Goal: Use online tool/utility: Utilize a website feature to perform a specific function

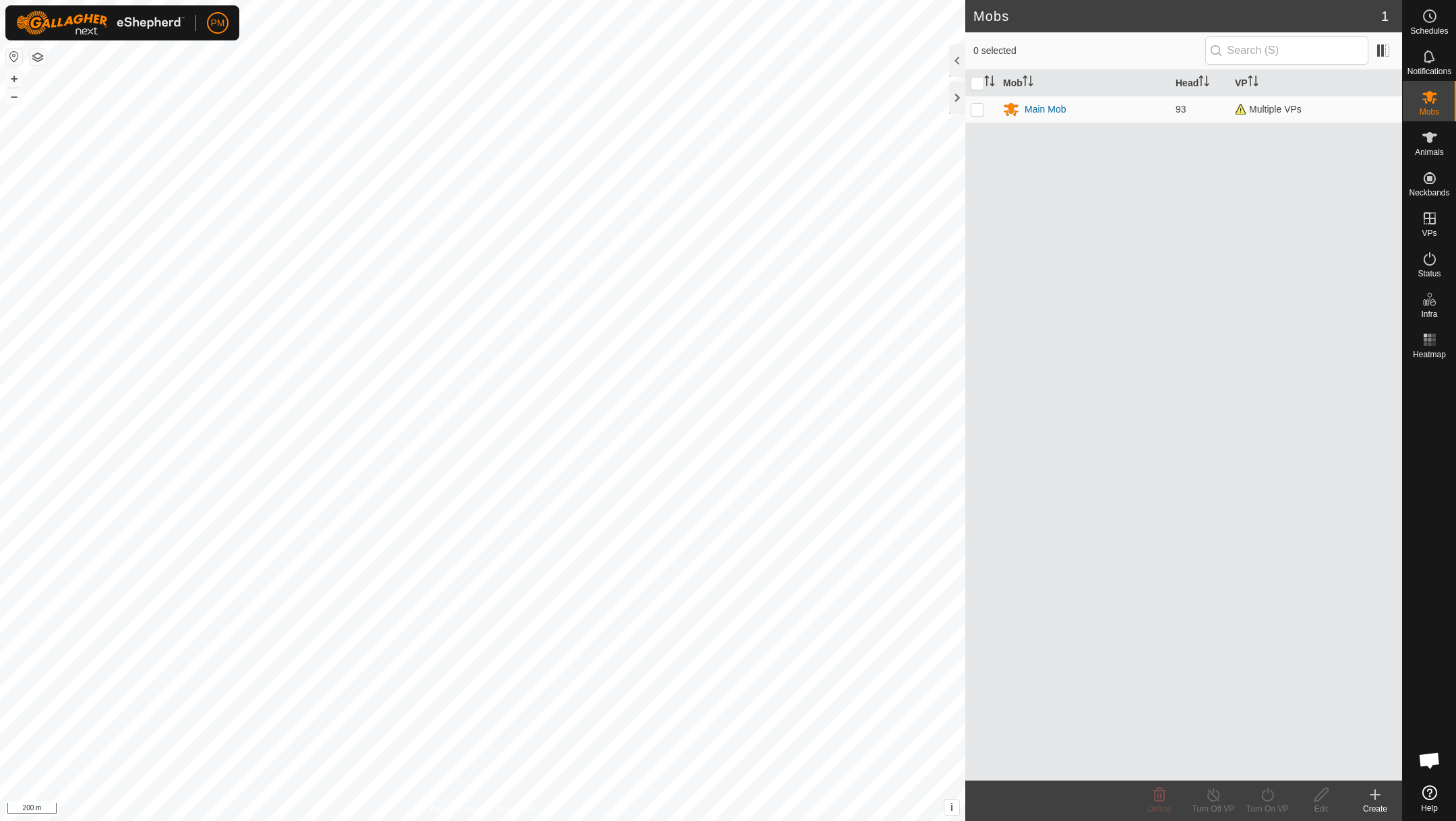
scroll to position [578, 0]
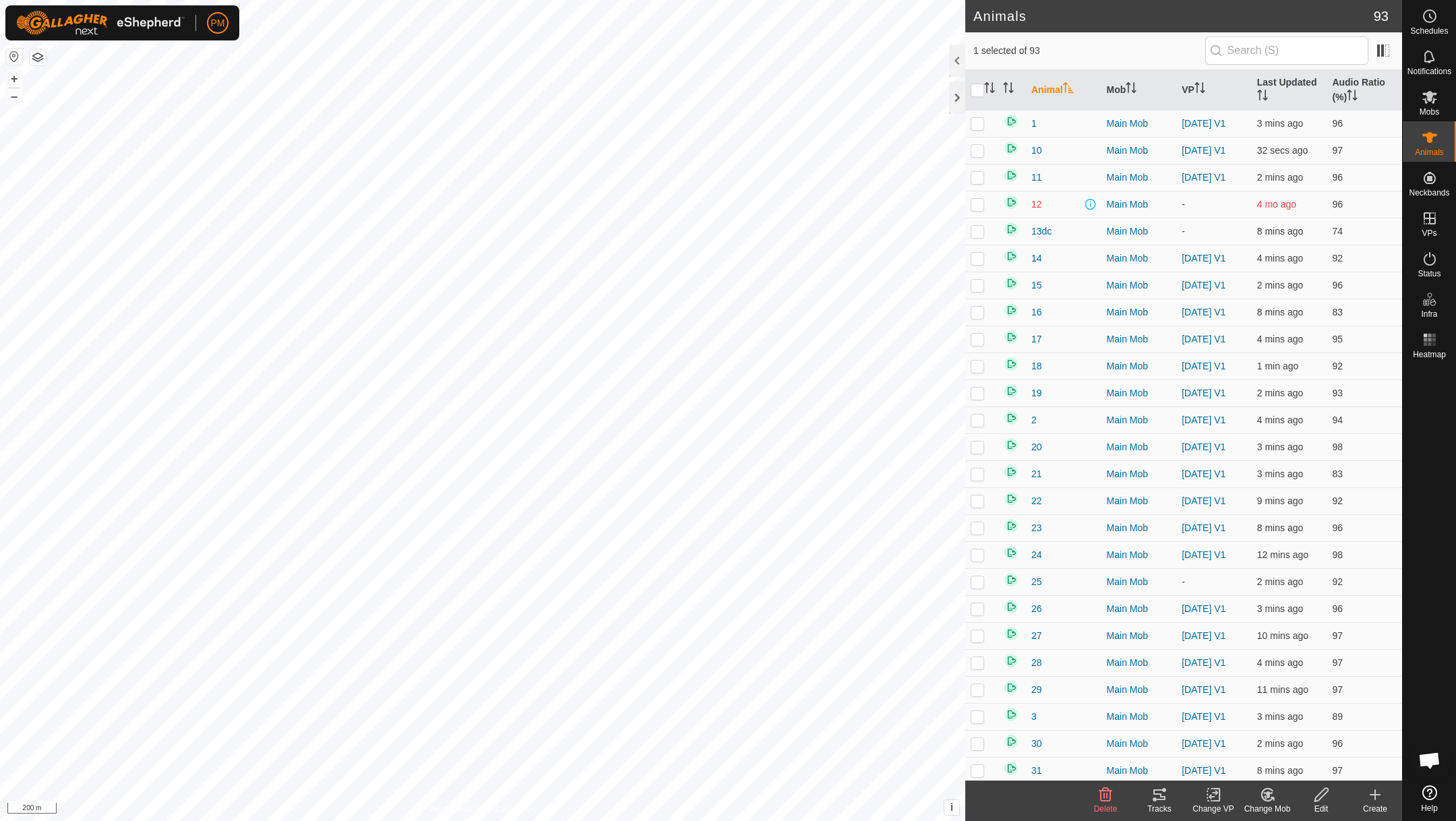
click at [1156, 791] on icon at bounding box center [1159, 794] width 16 height 16
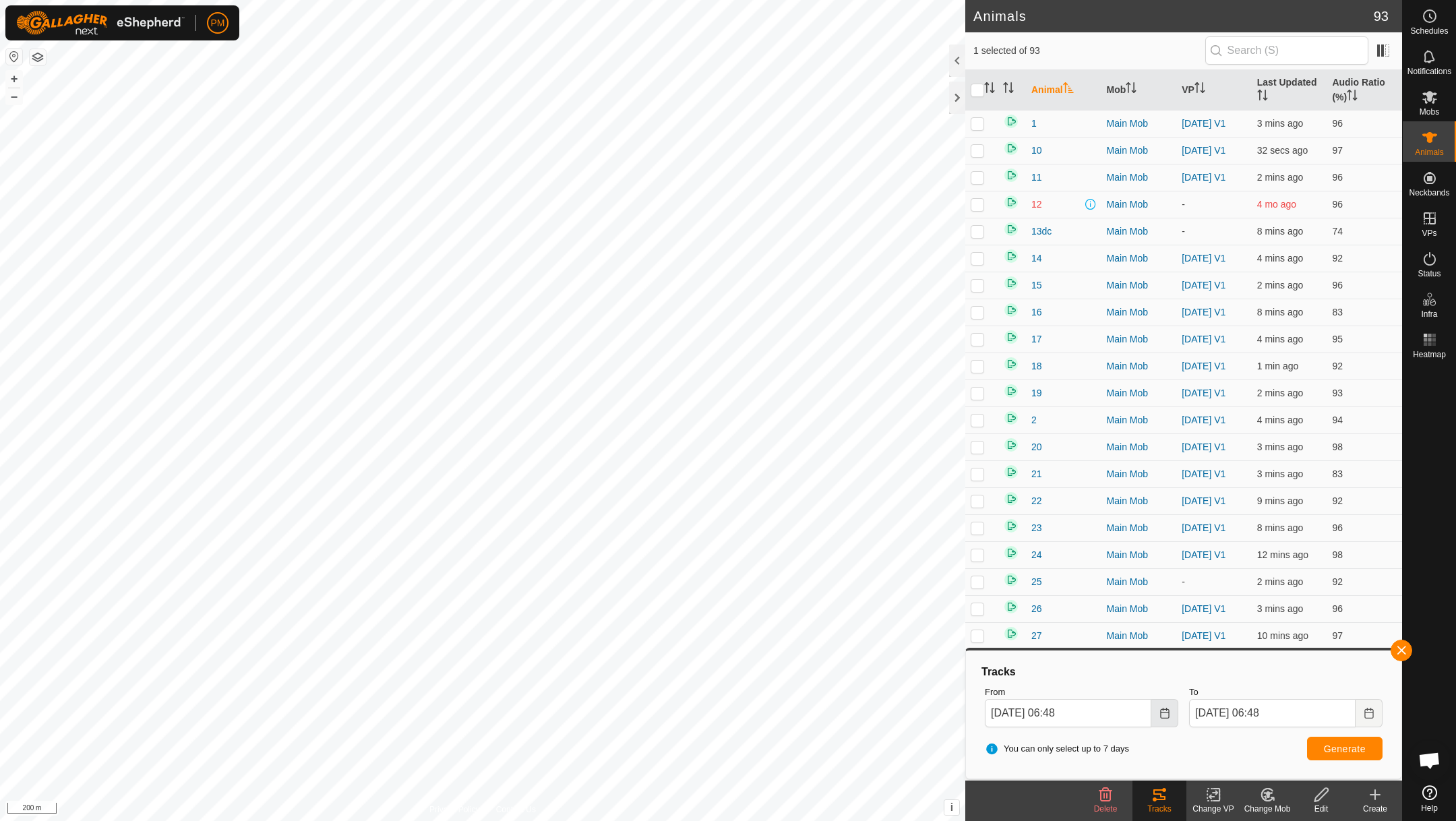
click at [1166, 716] on icon "Choose Date" at bounding box center [1165, 713] width 11 height 11
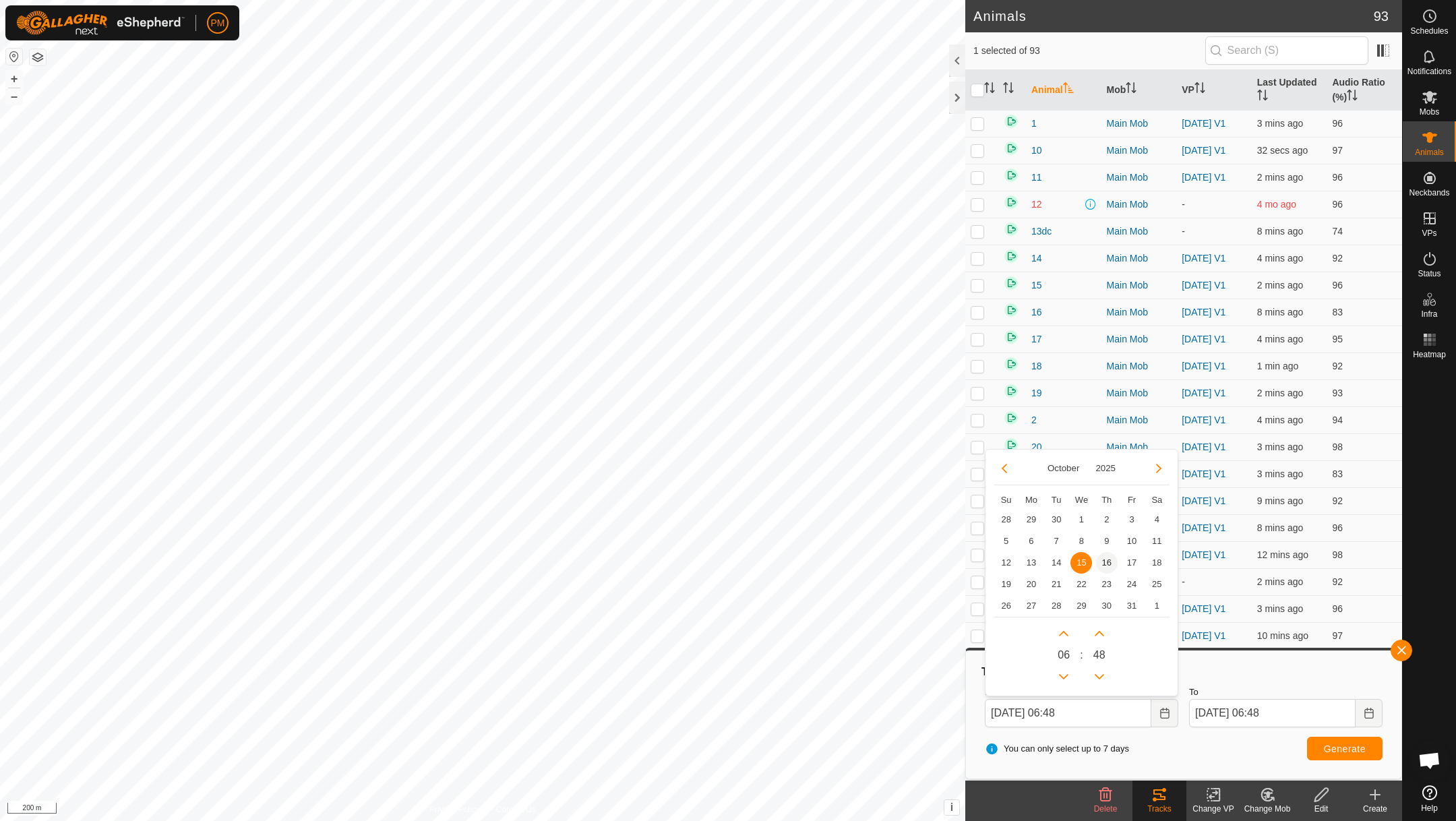
click at [1106, 564] on span "16" at bounding box center [1106, 562] width 21 height 21
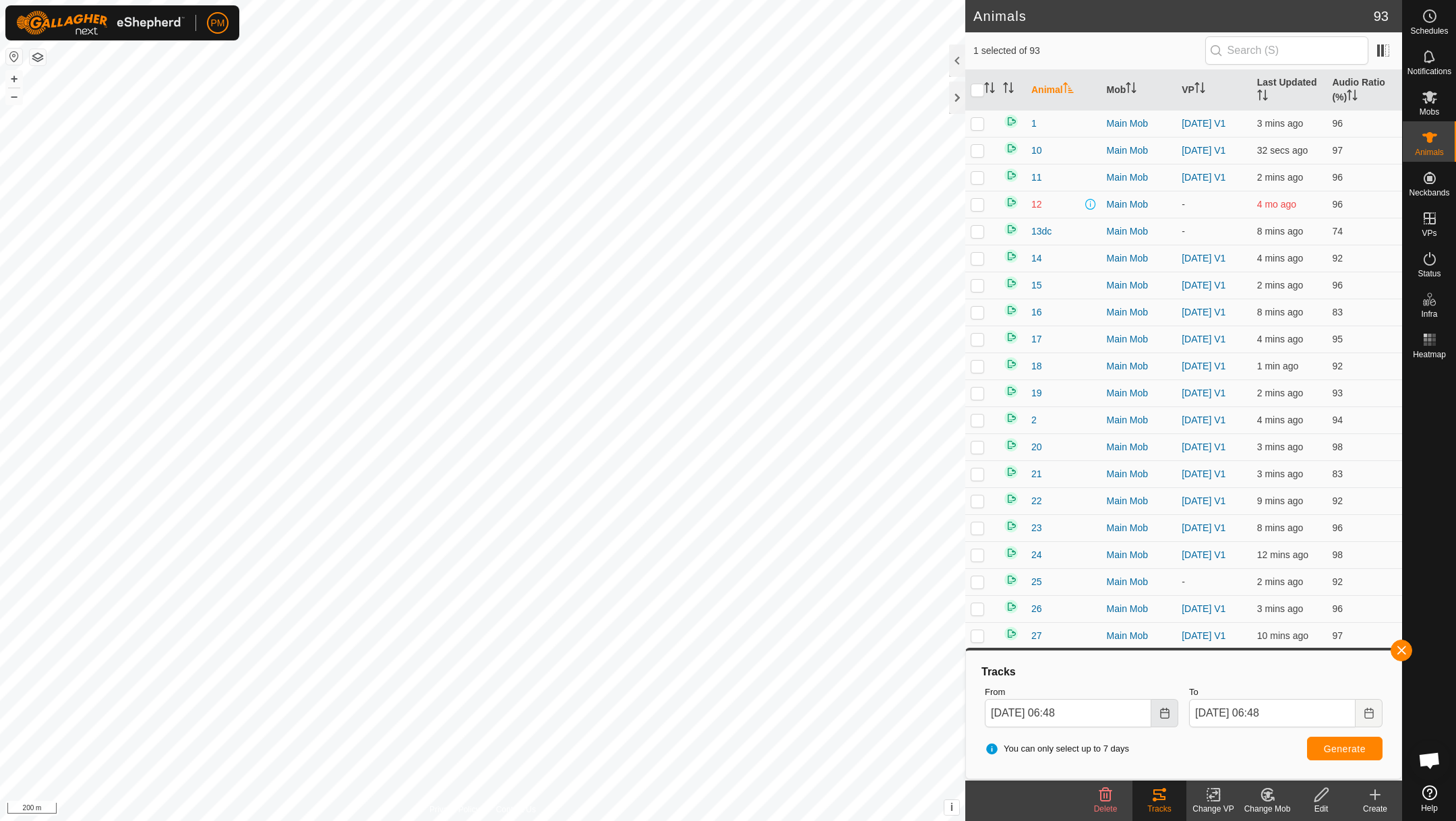
click at [1163, 713] on icon "Choose Date" at bounding box center [1165, 713] width 11 height 11
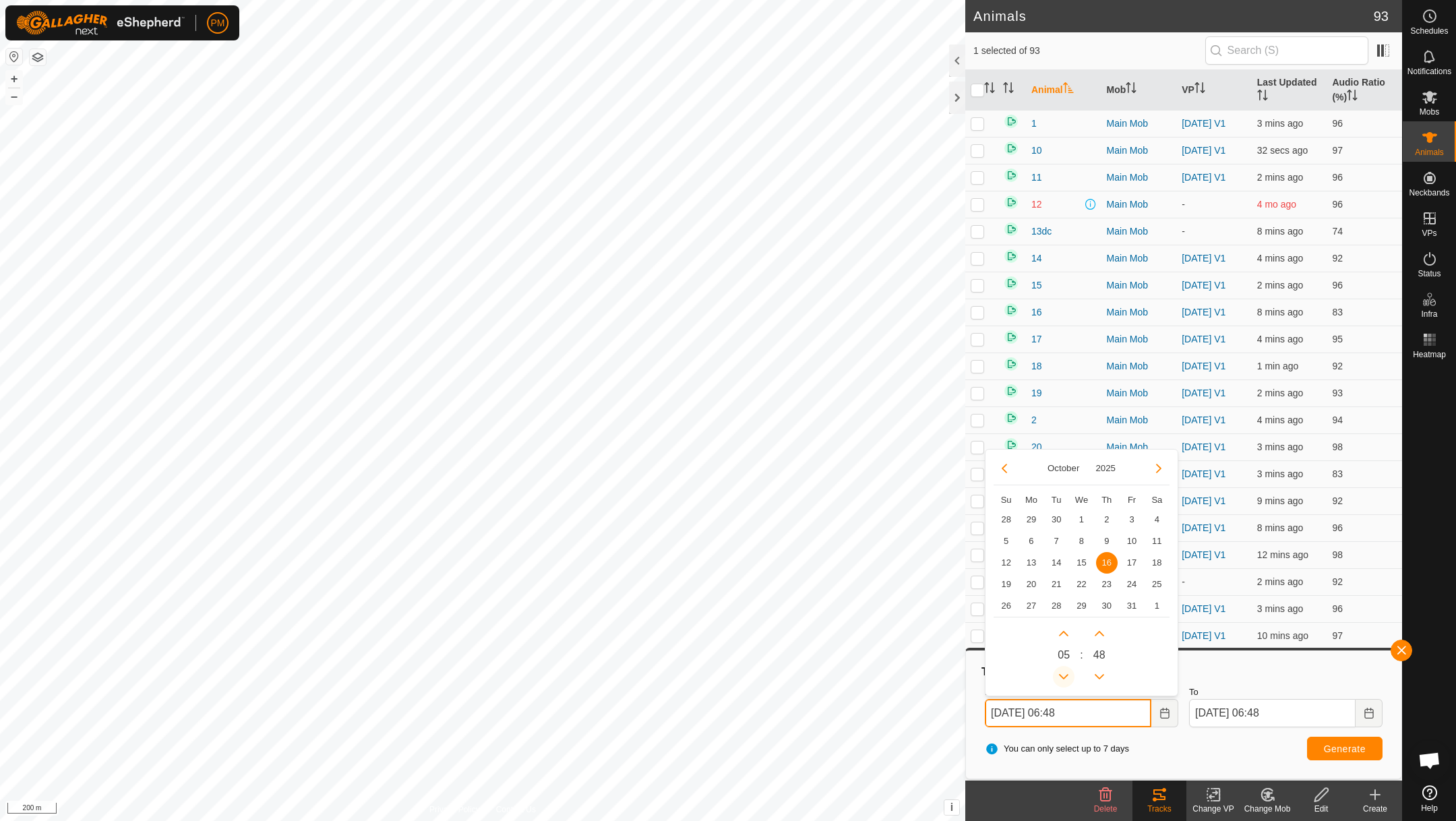
click at [1065, 675] on button "Previous Hour" at bounding box center [1063, 676] width 21 height 21
click at [1348, 745] on span "Generate" at bounding box center [1344, 748] width 41 height 11
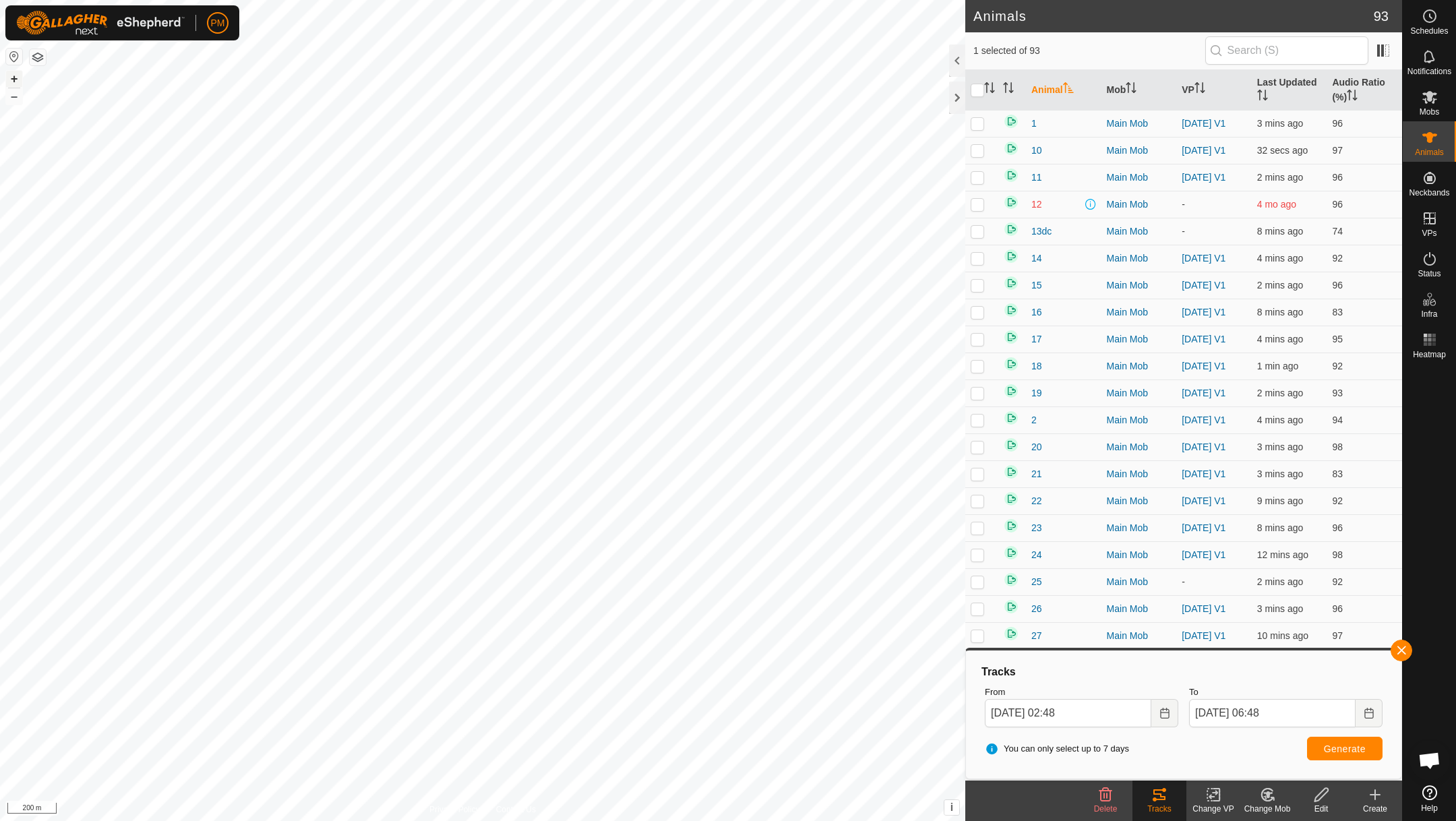
click at [15, 79] on button "+" at bounding box center [14, 79] width 16 height 16
click at [1164, 716] on icon "Choose Date" at bounding box center [1165, 713] width 11 height 11
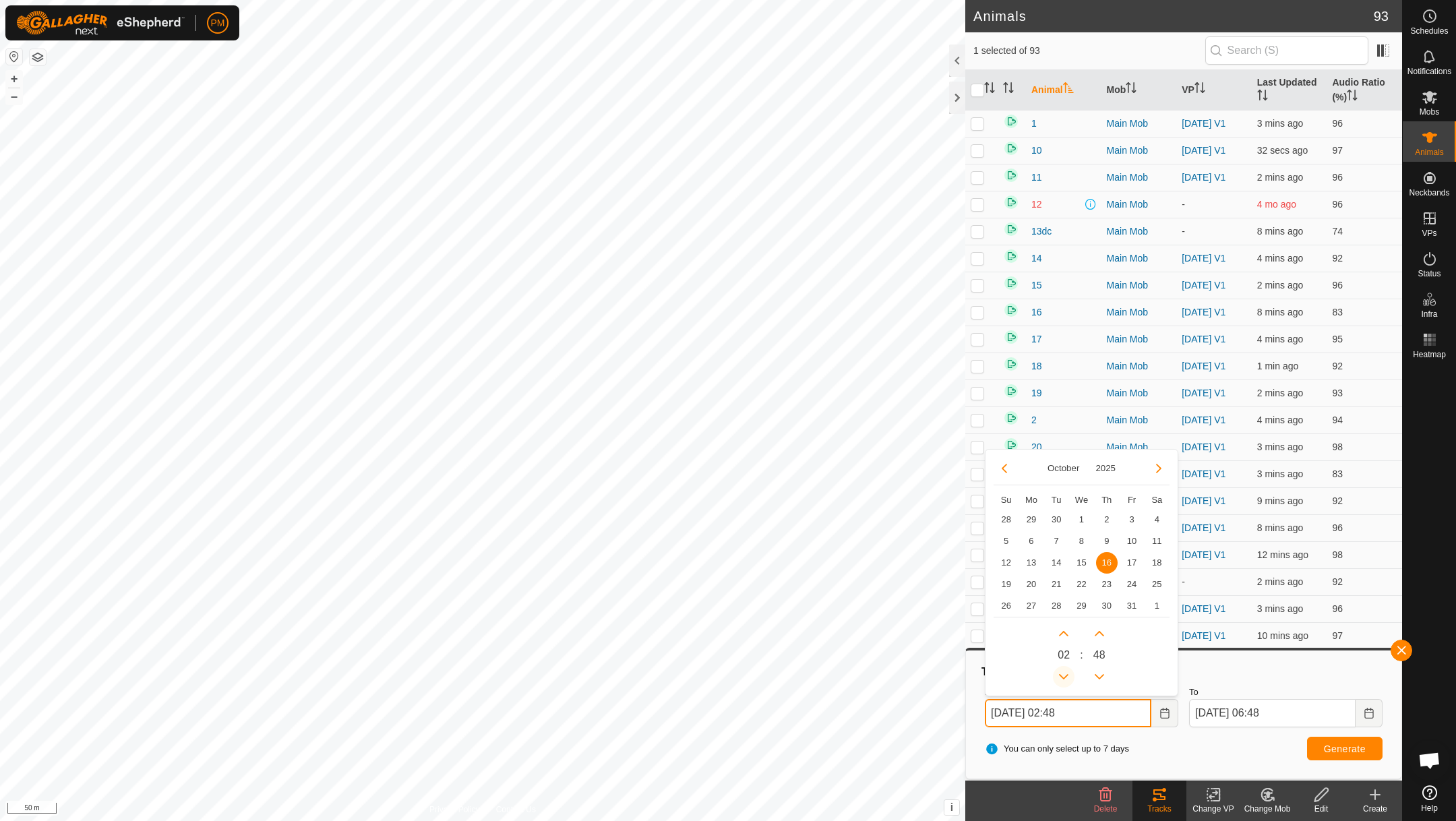
click at [1064, 675] on button "Previous Hour" at bounding box center [1063, 676] width 21 height 21
type input "16 Oct, 2025 00:48"
click at [1335, 749] on span "Generate" at bounding box center [1344, 748] width 41 height 11
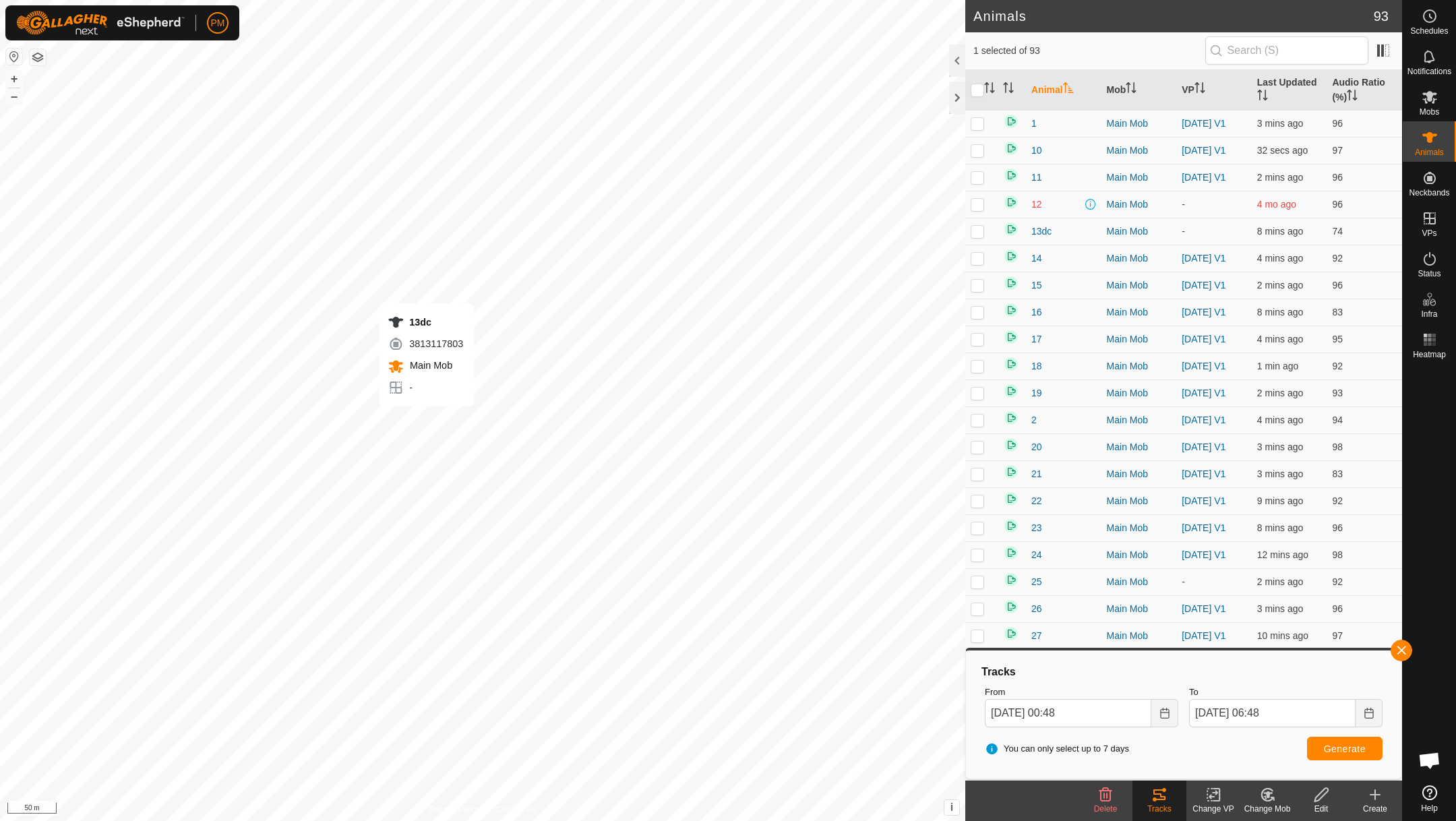
checkbox input "true"
checkbox input "false"
click at [1333, 747] on span "Generate" at bounding box center [1344, 748] width 41 height 11
checkbox input "false"
checkbox input "true"
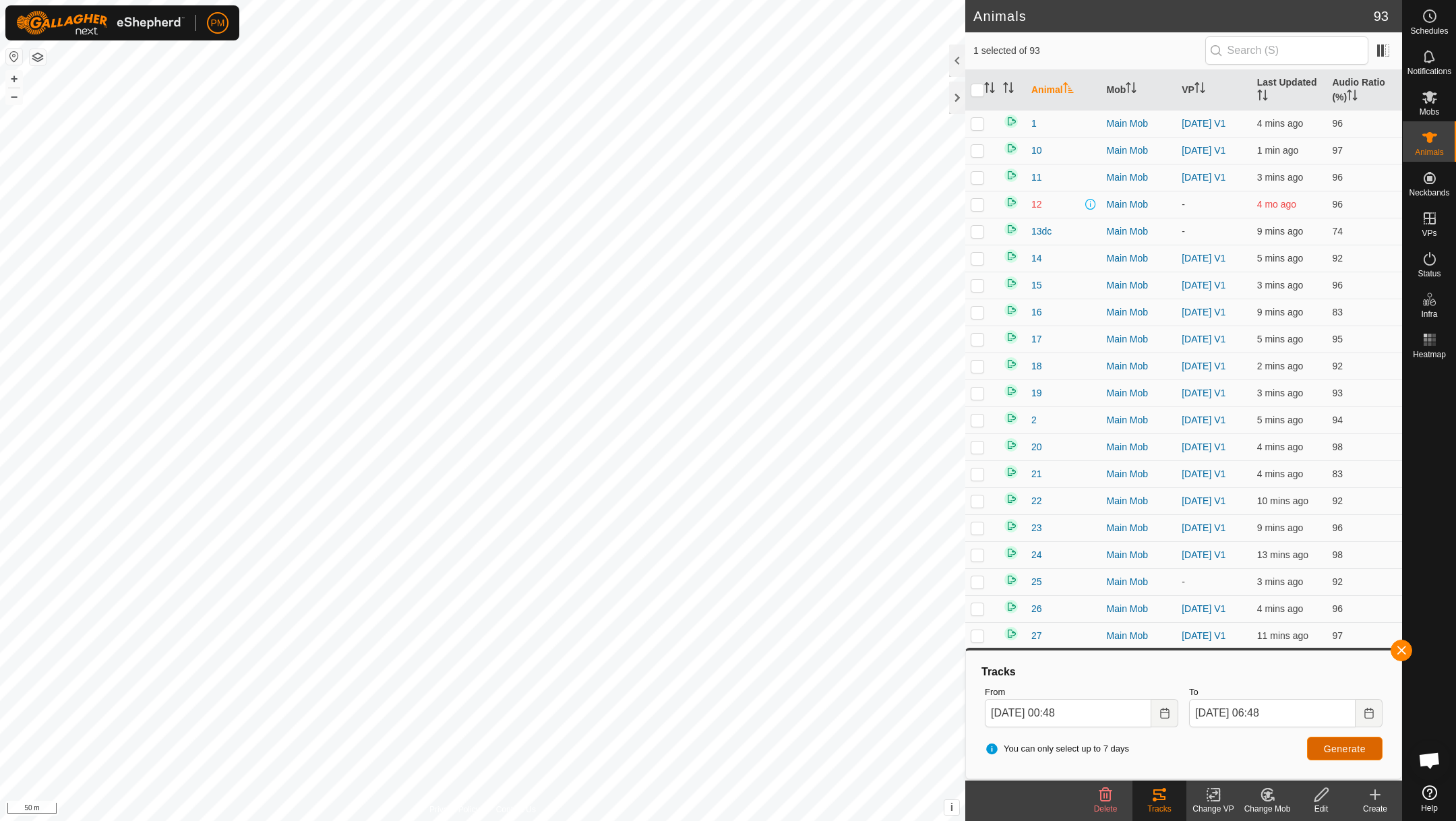
click at [1326, 749] on span "Generate" at bounding box center [1344, 748] width 41 height 11
checkbox input "true"
checkbox input "false"
click at [1330, 756] on button "Generate" at bounding box center [1344, 748] width 75 height 24
checkbox input "false"
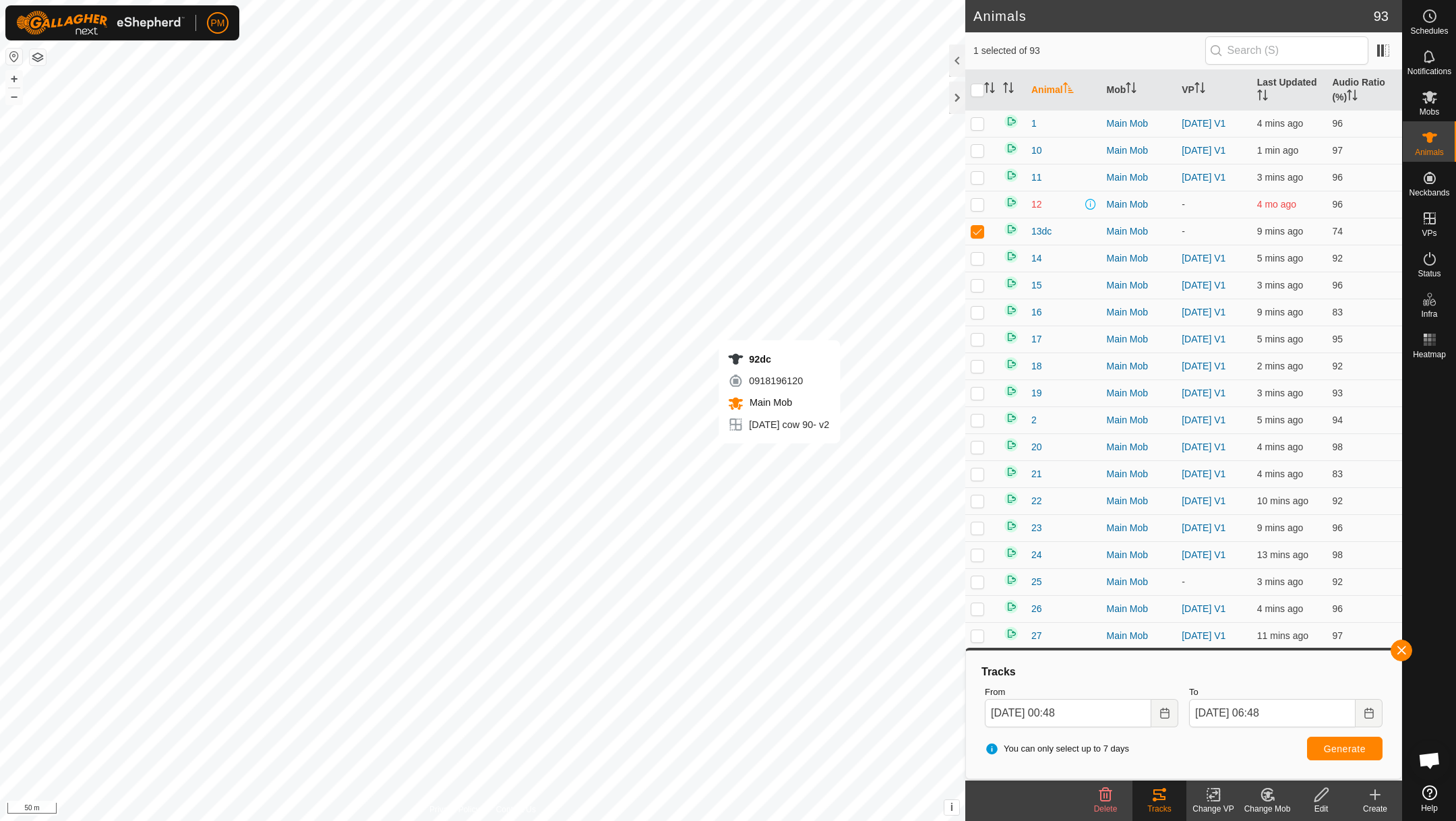
checkbox input "true"
click at [1341, 746] on span "Generate" at bounding box center [1344, 748] width 41 height 11
checkbox input "true"
checkbox input "false"
click at [1343, 747] on span "Generate" at bounding box center [1344, 748] width 41 height 11
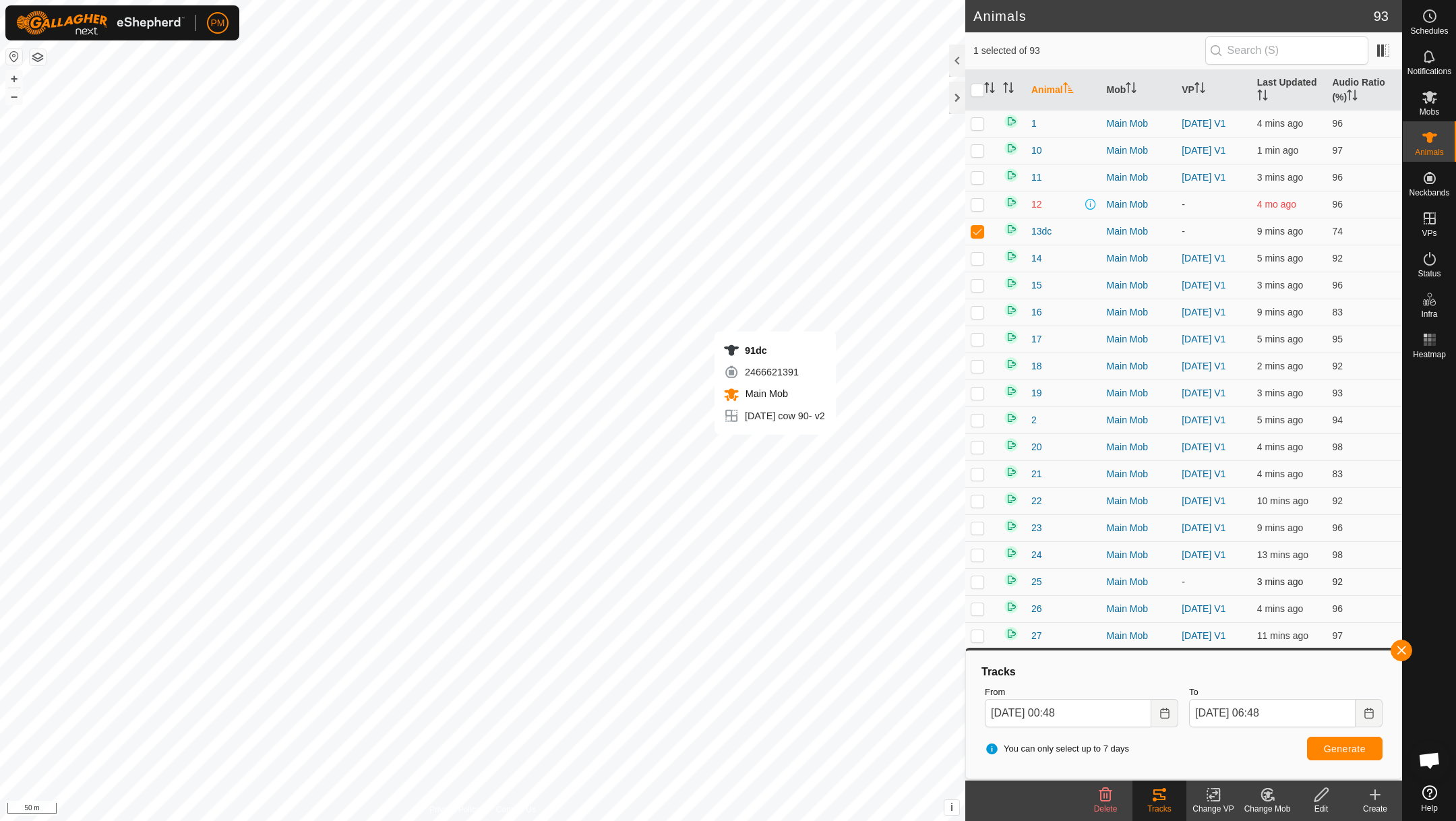
checkbox input "false"
click at [1337, 747] on span "Generate" at bounding box center [1344, 748] width 41 height 11
checkbox input "false"
checkbox input "true"
click at [1319, 750] on button "Generate" at bounding box center [1344, 748] width 75 height 24
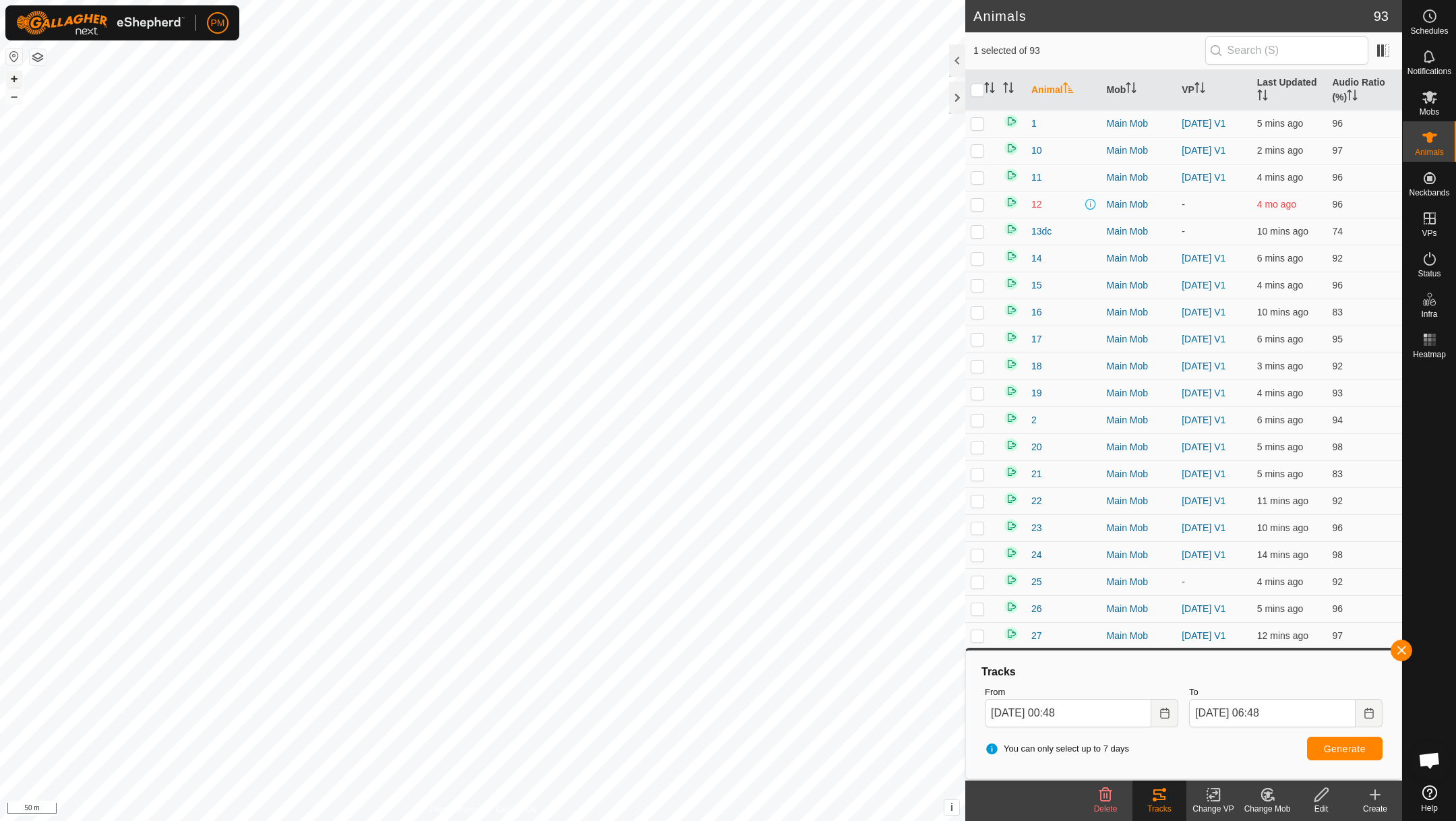
click at [14, 78] on button "+" at bounding box center [14, 79] width 16 height 16
checkbox input "true"
checkbox input "false"
click at [1335, 755] on button "Generate" at bounding box center [1344, 748] width 75 height 24
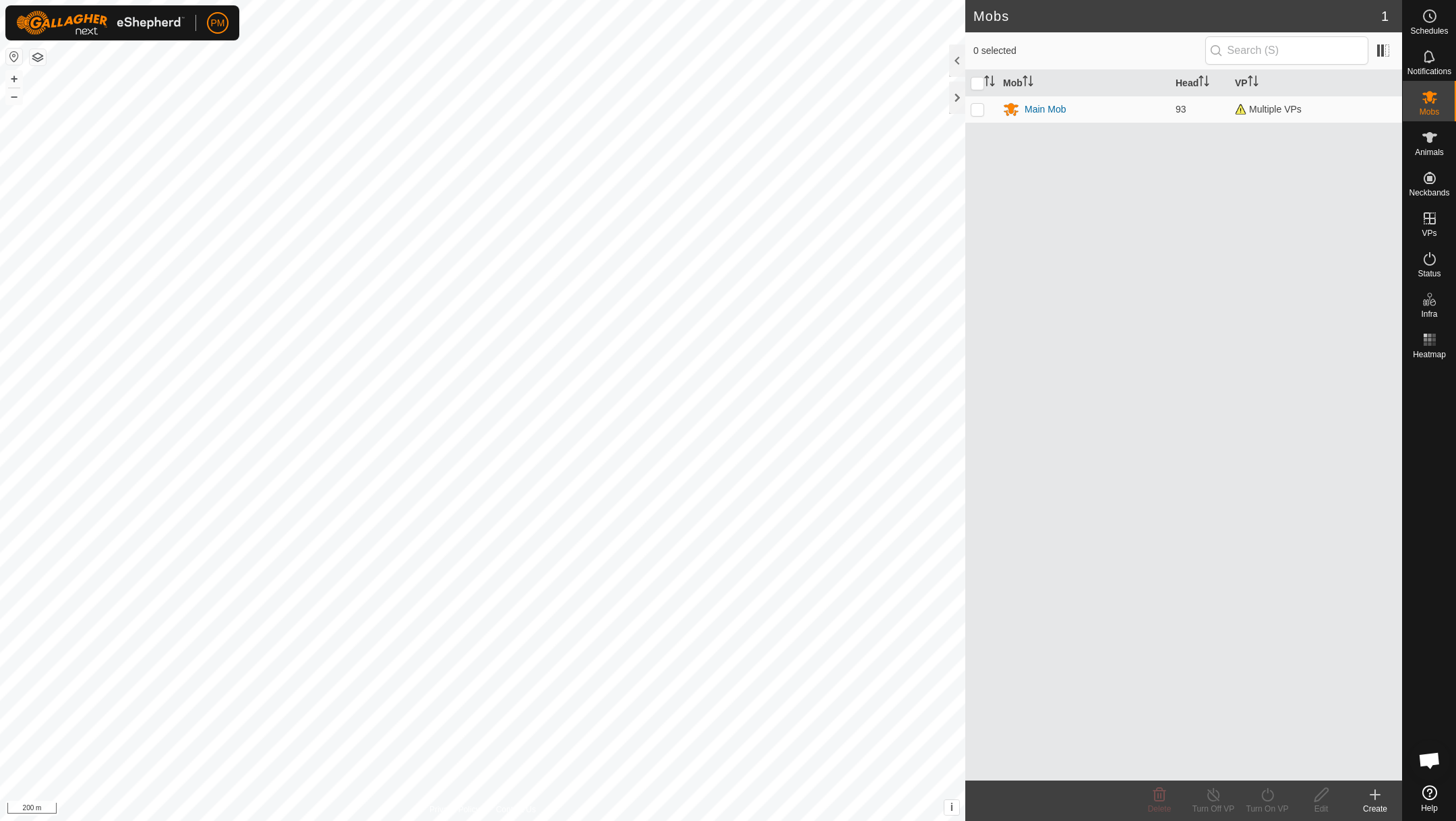
scroll to position [578, 0]
click at [12, 81] on button "+" at bounding box center [14, 79] width 16 height 16
